Goal: Information Seeking & Learning: Find specific fact

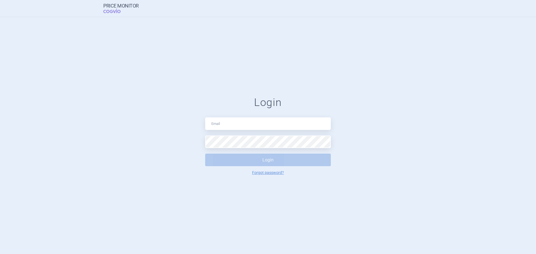
click at [230, 126] on input "text" at bounding box center [268, 124] width 126 height 13
type input "[PERSON_NAME][EMAIL_ADDRESS][DOMAIN_NAME]"
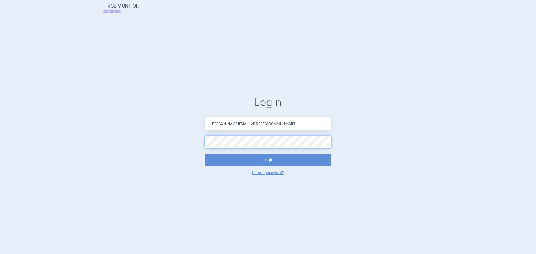
click at [205, 154] on button "Login" at bounding box center [268, 160] width 126 height 13
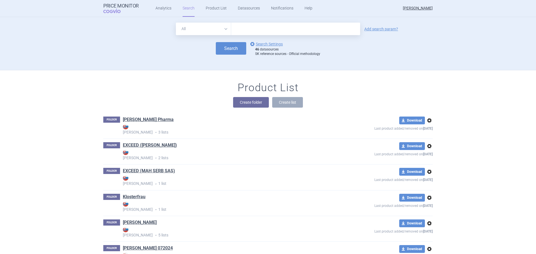
click at [273, 30] on input "text" at bounding box center [295, 29] width 129 height 13
type input "[MEDICAL_DATA]"
click at [235, 48] on button "Search" at bounding box center [231, 48] width 30 height 13
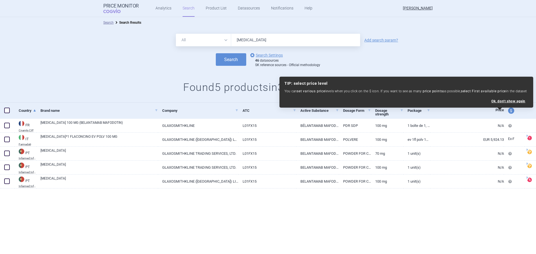
click at [373, 222] on div "Search Search Results All Brand Name ATC Company Active Substance Country Newer…" at bounding box center [268, 135] width 536 height 237
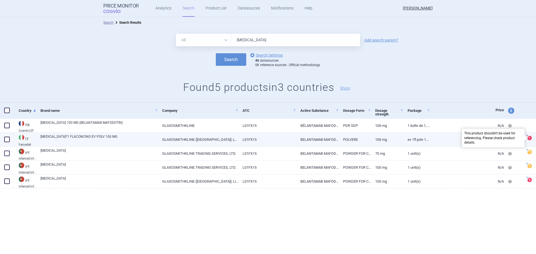
click at [529, 139] on span at bounding box center [529, 138] width 4 height 4
select select "EUR"
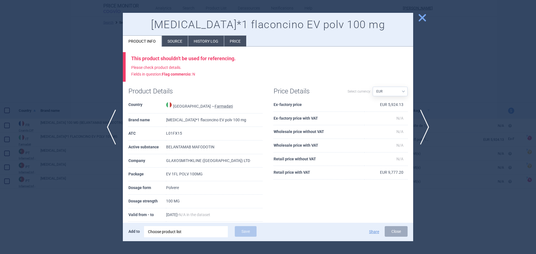
click at [177, 40] on li "Source" at bounding box center [175, 41] width 26 height 11
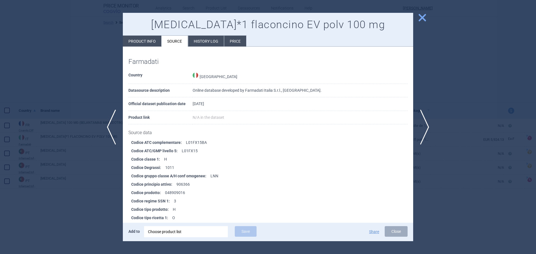
click at [423, 17] on span "close" at bounding box center [422, 18] width 10 height 10
